Goal: Task Accomplishment & Management: Manage account settings

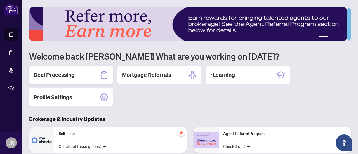
click at [53, 78] on h2 "Deal Processing" at bounding box center [54, 75] width 41 height 8
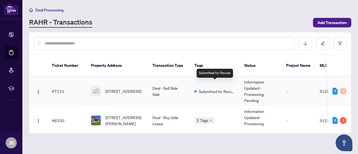
click at [214, 88] on span "Submitted for Review" at bounding box center [217, 91] width 36 height 6
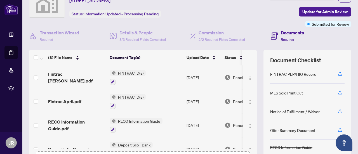
scroll to position [56, 0]
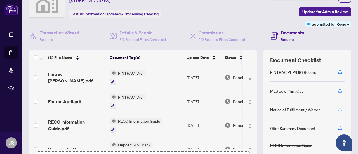
click at [338, 107] on icon "button" at bounding box center [340, 109] width 5 height 5
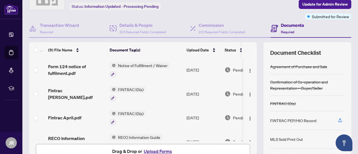
scroll to position [88, 0]
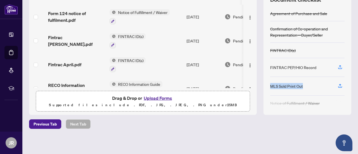
click at [312, 77] on div "MLS Sold Print Out" at bounding box center [307, 86] width 74 height 19
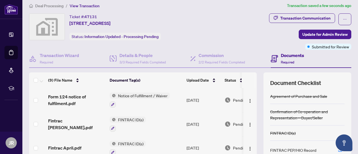
scroll to position [0, 0]
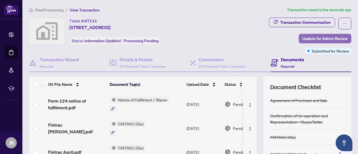
click at [325, 38] on span "Update for Admin Review" at bounding box center [325, 38] width 45 height 9
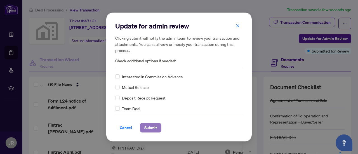
click at [154, 129] on span "Submit" at bounding box center [150, 127] width 13 height 9
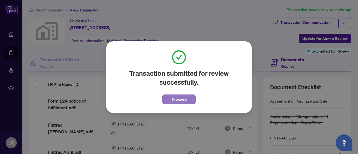
click at [173, 97] on span "Proceed" at bounding box center [179, 99] width 15 height 9
